Goal: Navigation & Orientation: Find specific page/section

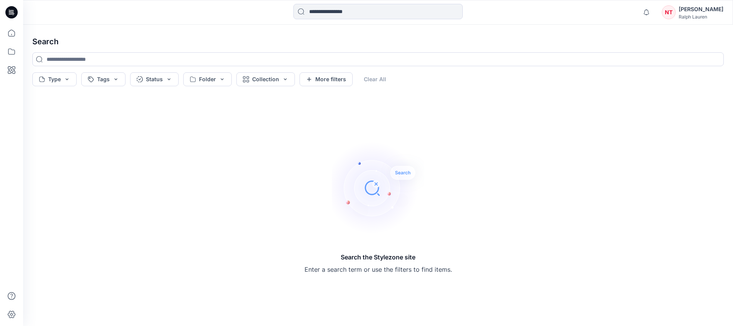
click at [676, 159] on div "Search the Stylezone site Enter a search term or use the filters to find items." at bounding box center [378, 208] width 704 height 225
click at [13, 47] on icon at bounding box center [11, 51] width 17 height 17
click at [56, 75] on p "Collections" at bounding box center [57, 75] width 29 height 9
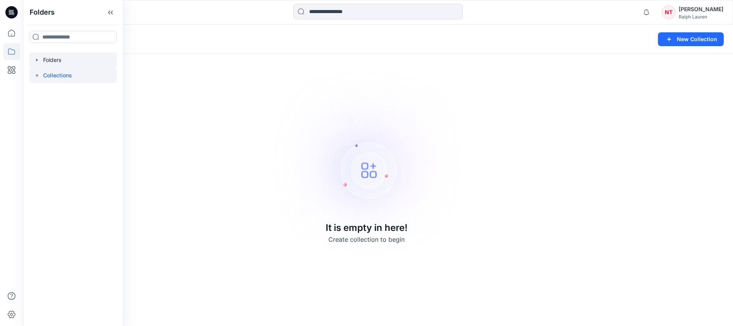
click at [48, 61] on div at bounding box center [73, 59] width 88 height 15
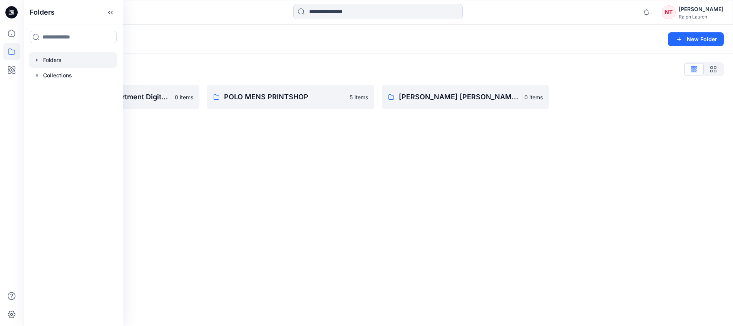
click at [374, 144] on div "Folders New Folder Folders List NY Annual Core Assortment Digital Lib 0 items P…" at bounding box center [378, 176] width 710 height 302
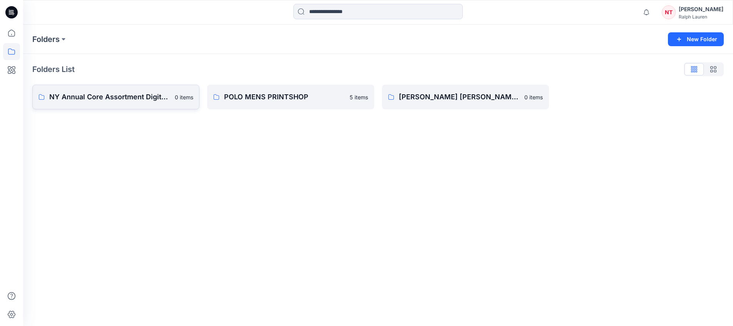
click at [72, 94] on p "NY Annual Core Assortment Digital Lib" at bounding box center [109, 97] width 121 height 11
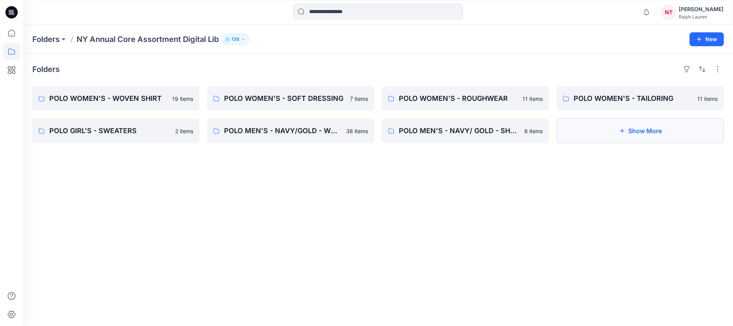
click at [679, 133] on button "Show More" at bounding box center [640, 131] width 167 height 25
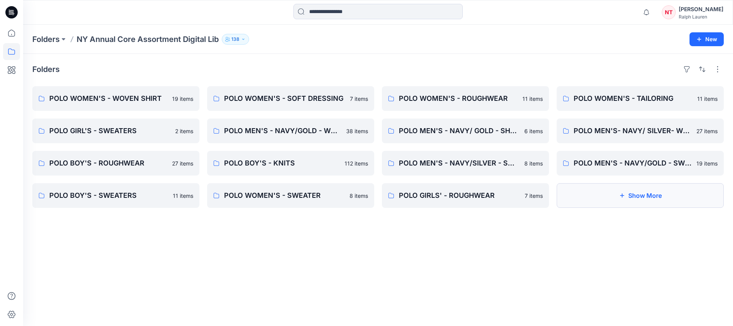
click at [686, 200] on button "Show More" at bounding box center [640, 195] width 167 height 25
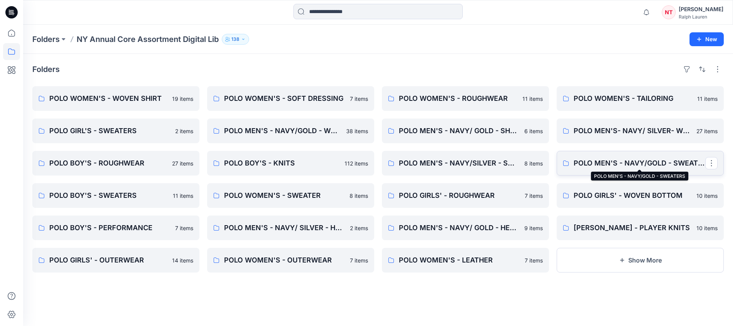
click at [643, 162] on p "POLO MEN'S - NAVY/GOLD - SWEATERS" at bounding box center [640, 163] width 132 height 11
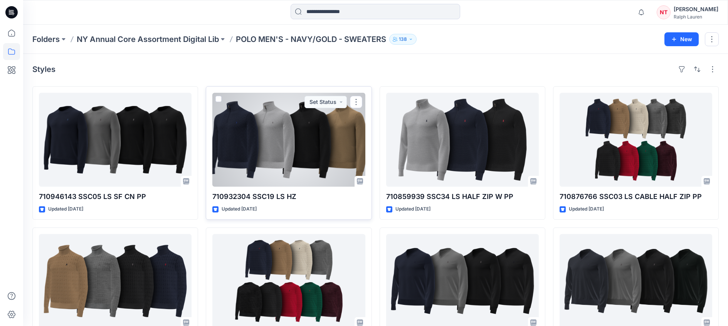
click at [285, 196] on p "710932304 SSC19 LS HZ" at bounding box center [288, 196] width 153 height 11
click at [290, 172] on div at bounding box center [288, 140] width 153 height 94
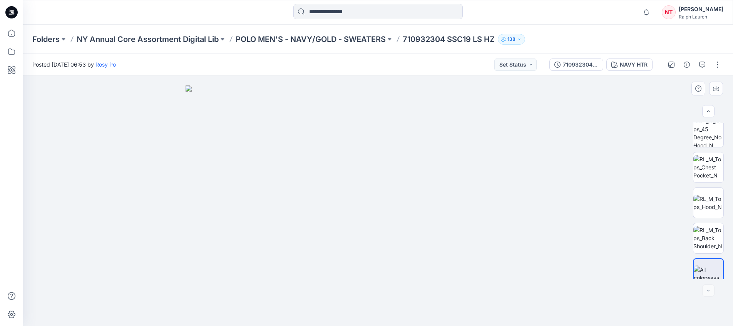
scroll to position [158, 0]
click at [712, 292] on div at bounding box center [709, 291] width 12 height 12
click at [7, 243] on div at bounding box center [11, 176] width 17 height 302
click at [197, 38] on p "NY Annual Core Assortment Digital Lib" at bounding box center [148, 39] width 142 height 11
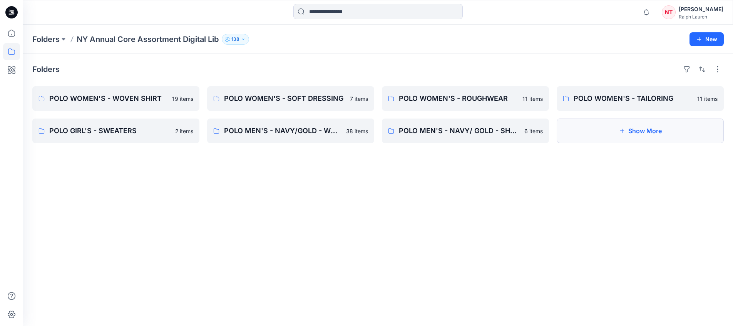
click at [643, 137] on button "Show More" at bounding box center [640, 131] width 167 height 25
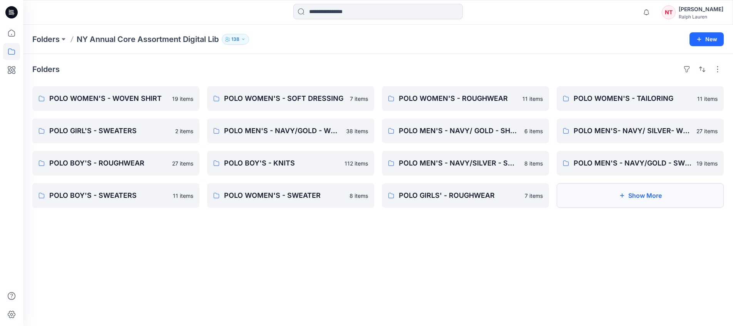
click at [688, 193] on button "Show More" at bounding box center [640, 195] width 167 height 25
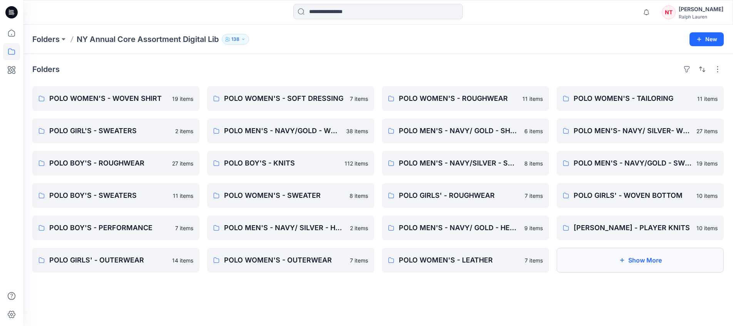
click at [653, 267] on button "Show More" at bounding box center [640, 260] width 167 height 25
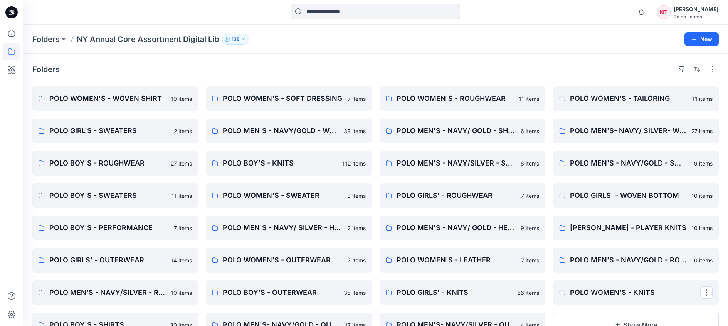
scroll to position [33, 0]
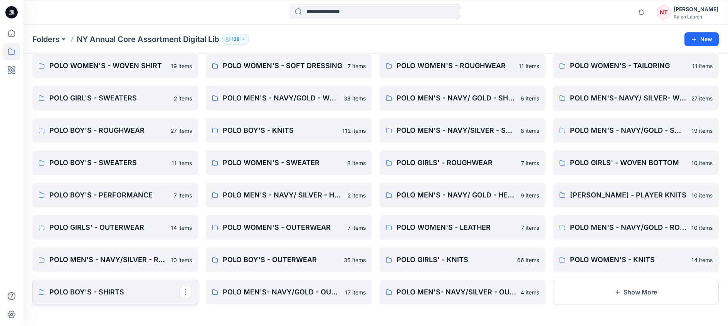
click at [136, 289] on p "POLO BOY'S - SHIRTS" at bounding box center [114, 292] width 130 height 11
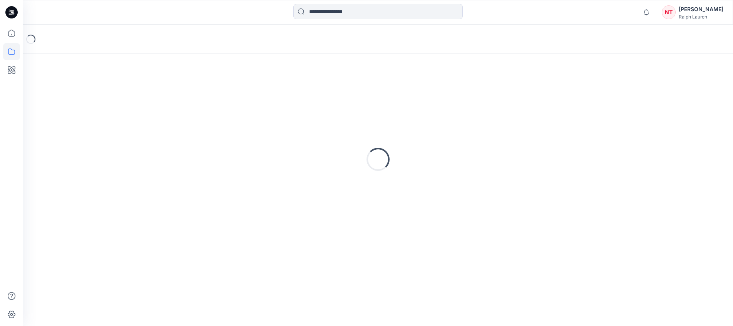
click at [136, 289] on div "Loading..." at bounding box center [378, 190] width 710 height 272
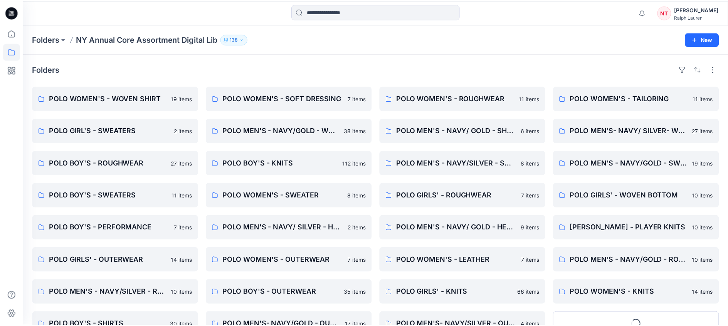
scroll to position [33, 0]
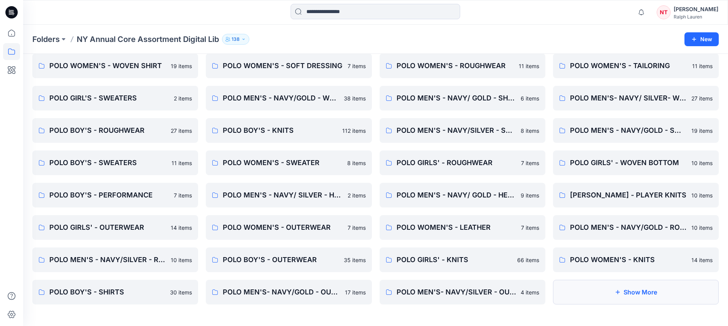
click at [670, 287] on button "Show More" at bounding box center [636, 292] width 166 height 25
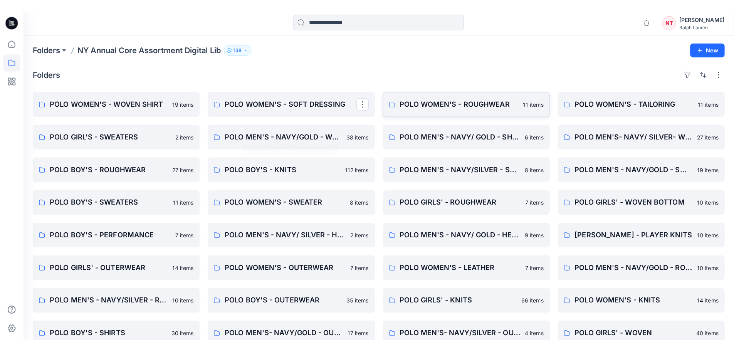
scroll to position [0, 0]
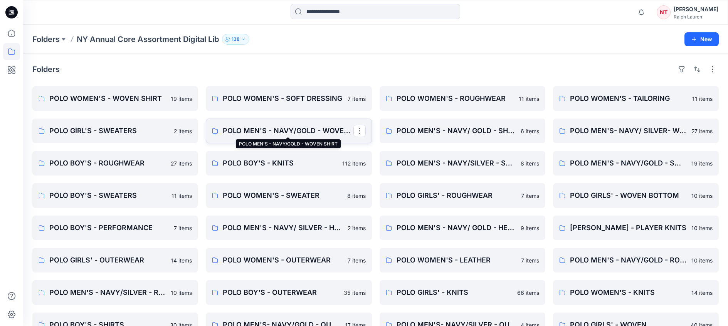
click at [331, 126] on p "POLO MEN'S - NAVY/GOLD - WOVEN SHIRT" at bounding box center [288, 131] width 130 height 11
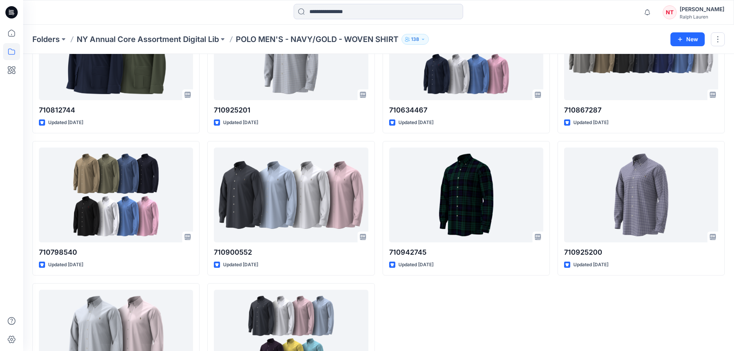
scroll to position [1159, 0]
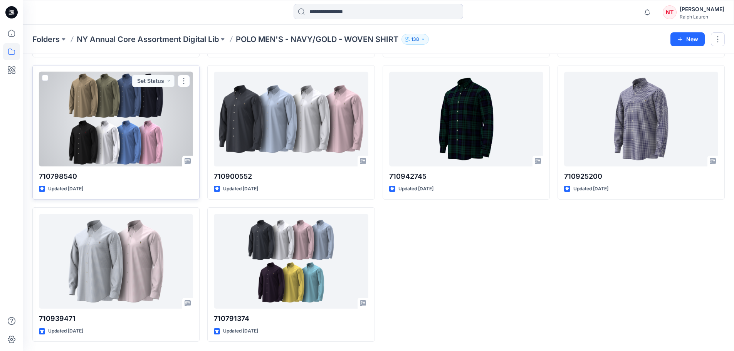
click at [149, 155] on div at bounding box center [116, 119] width 154 height 95
